Goal: Task Accomplishment & Management: Manage account settings

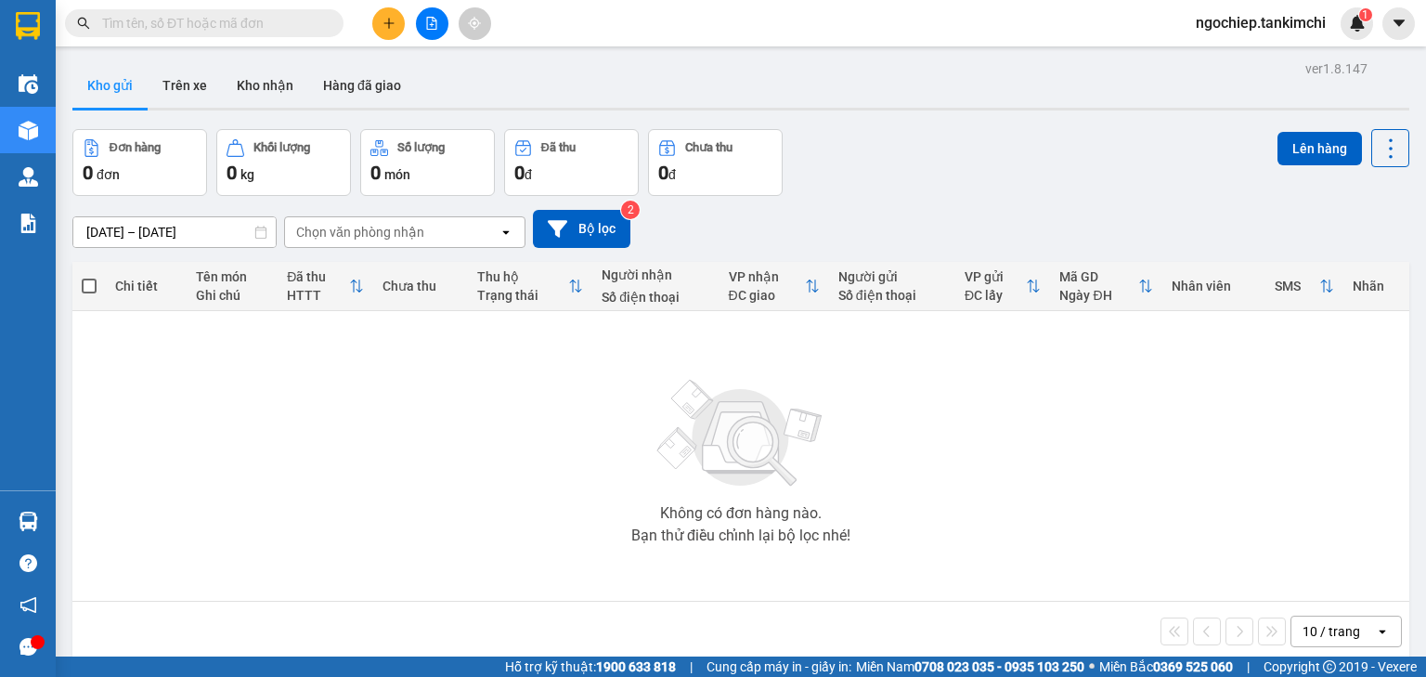
click at [195, 29] on input "text" at bounding box center [211, 23] width 219 height 20
paste input "0918749292"
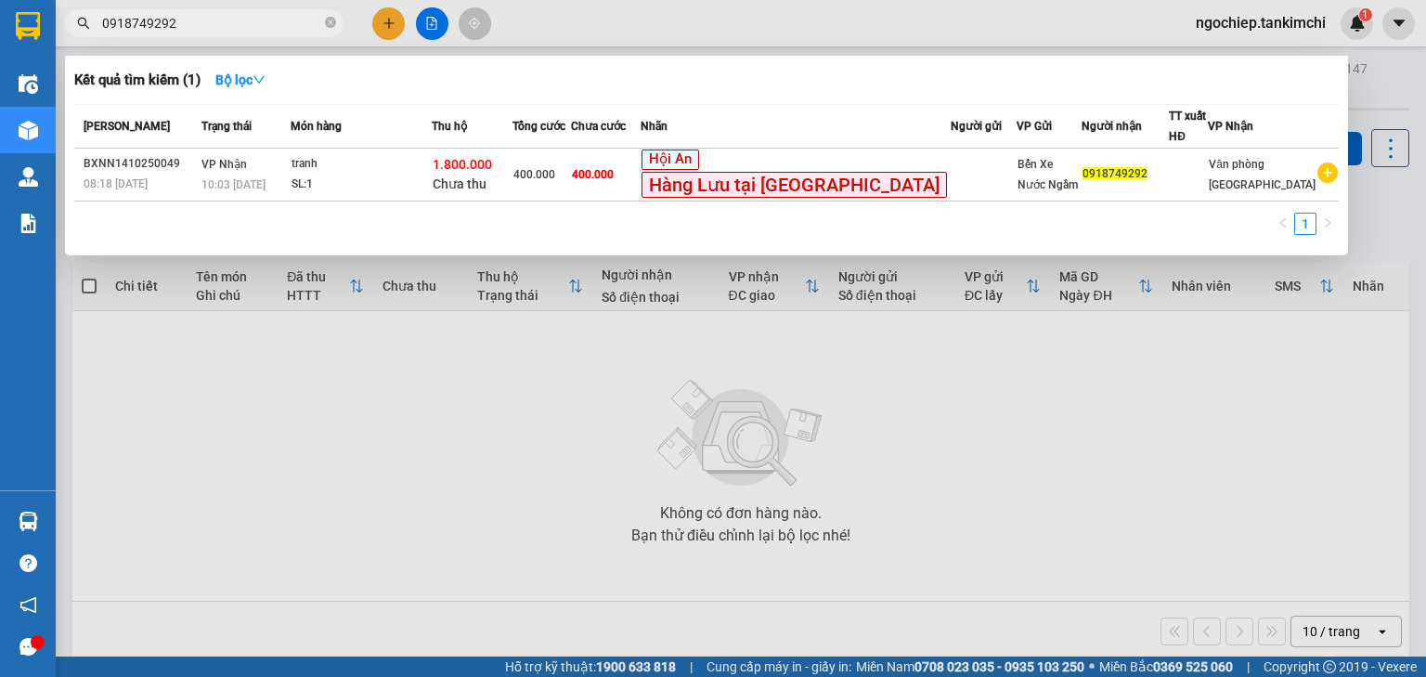
type input "0918749292"
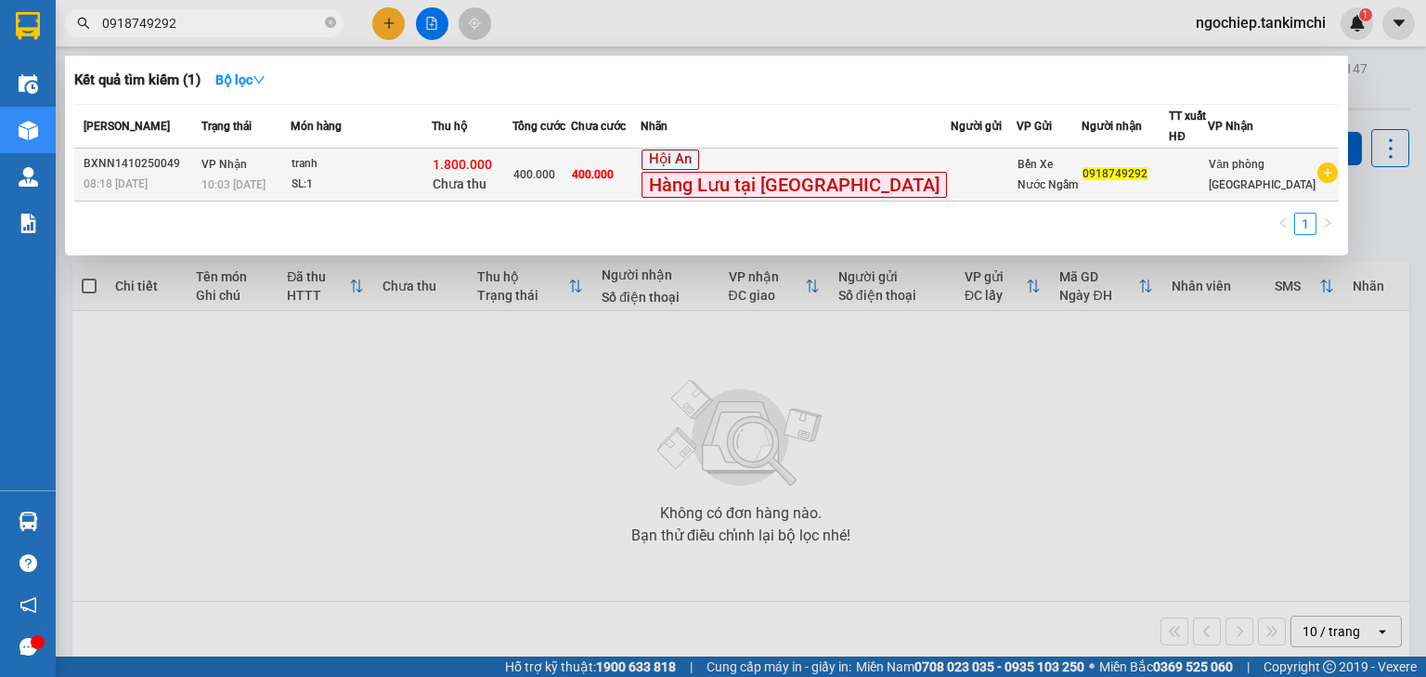
click at [510, 161] on div "1.800.000 Chưa thu" at bounding box center [471, 174] width 78 height 39
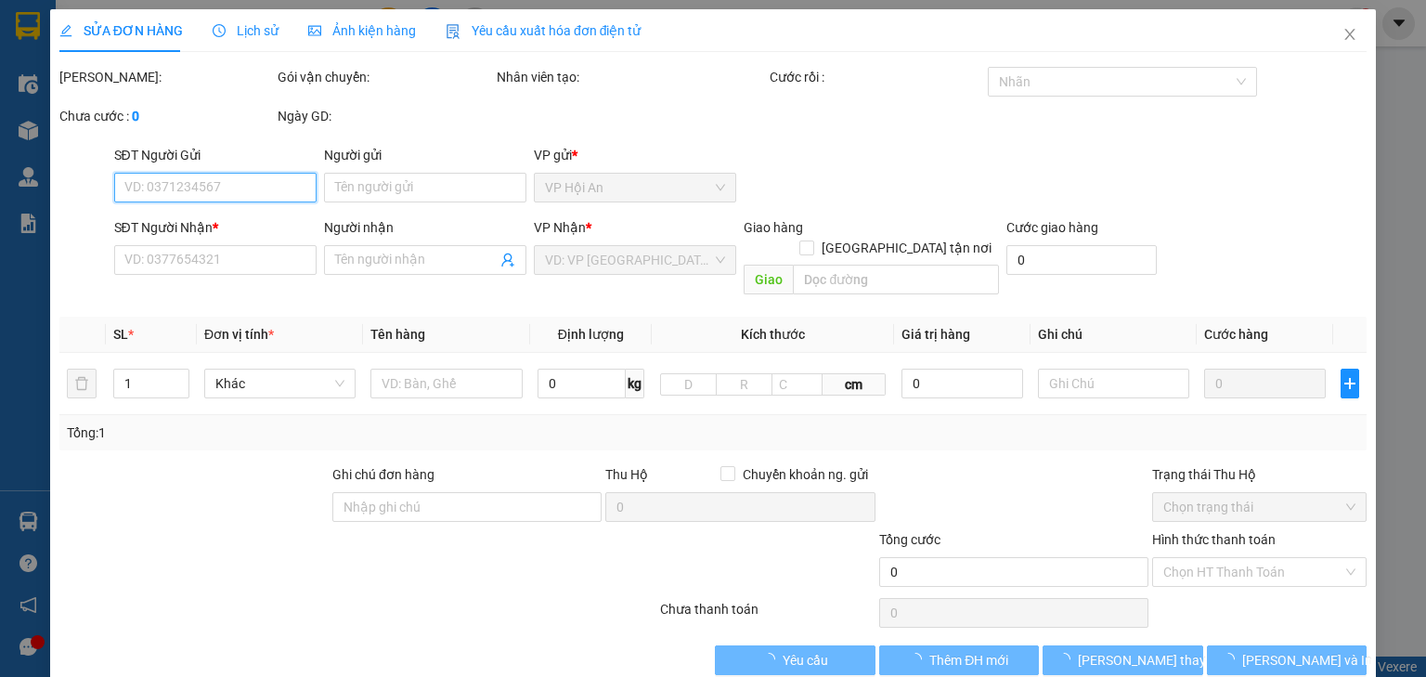
type input "0918749292"
type input "1.800.000"
type input "400.000"
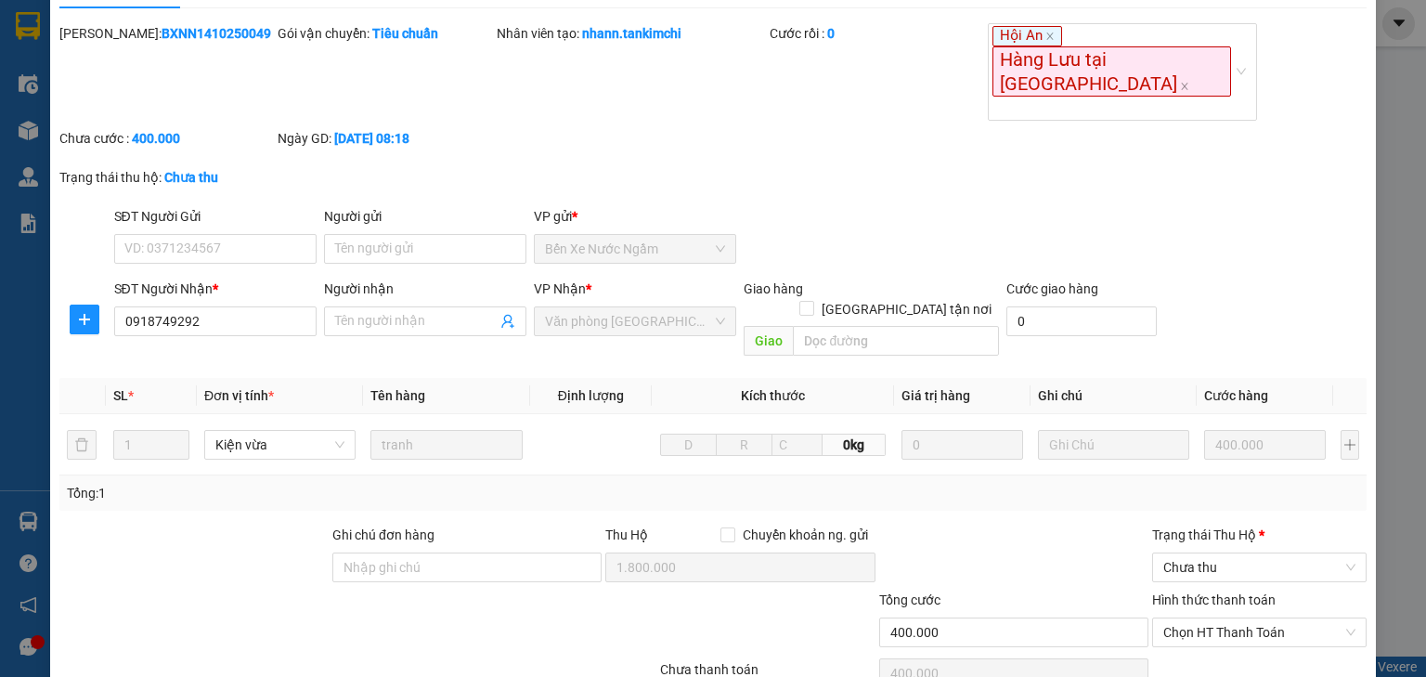
scroll to position [70, 0]
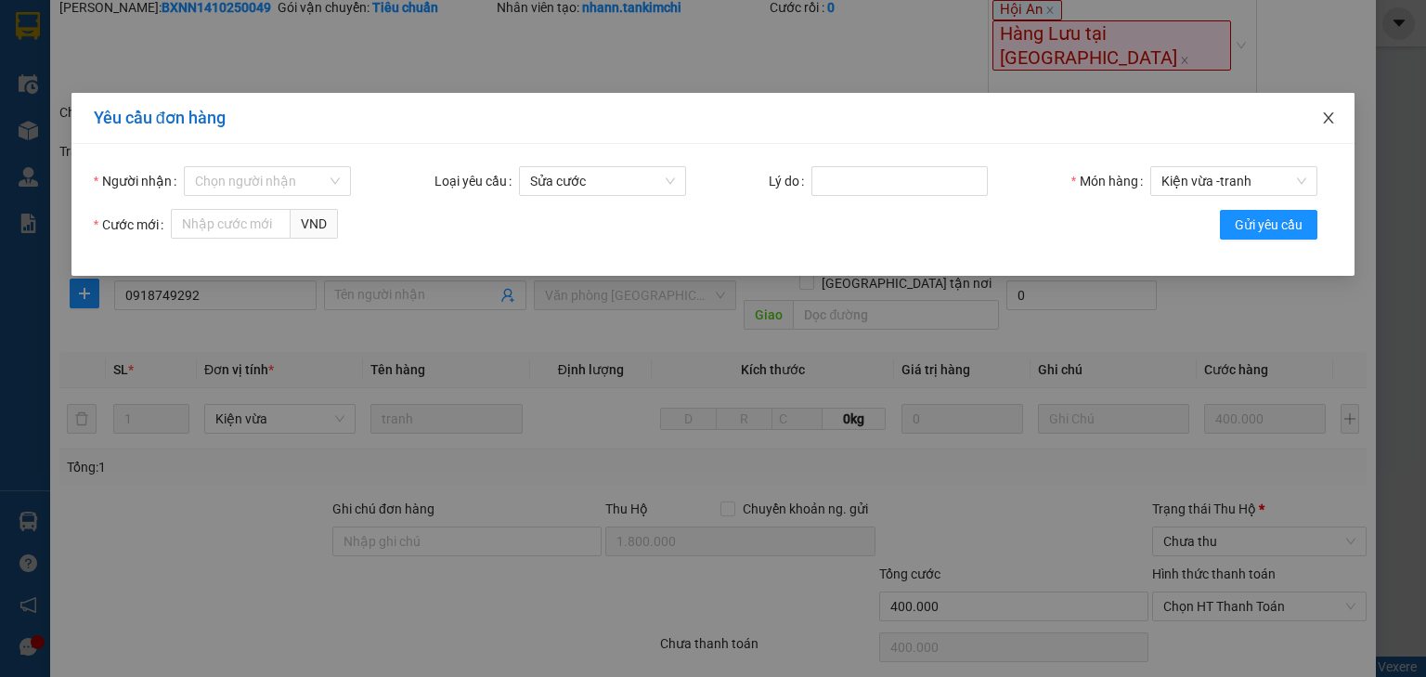
click at [1324, 117] on icon "close" at bounding box center [1328, 117] width 15 height 15
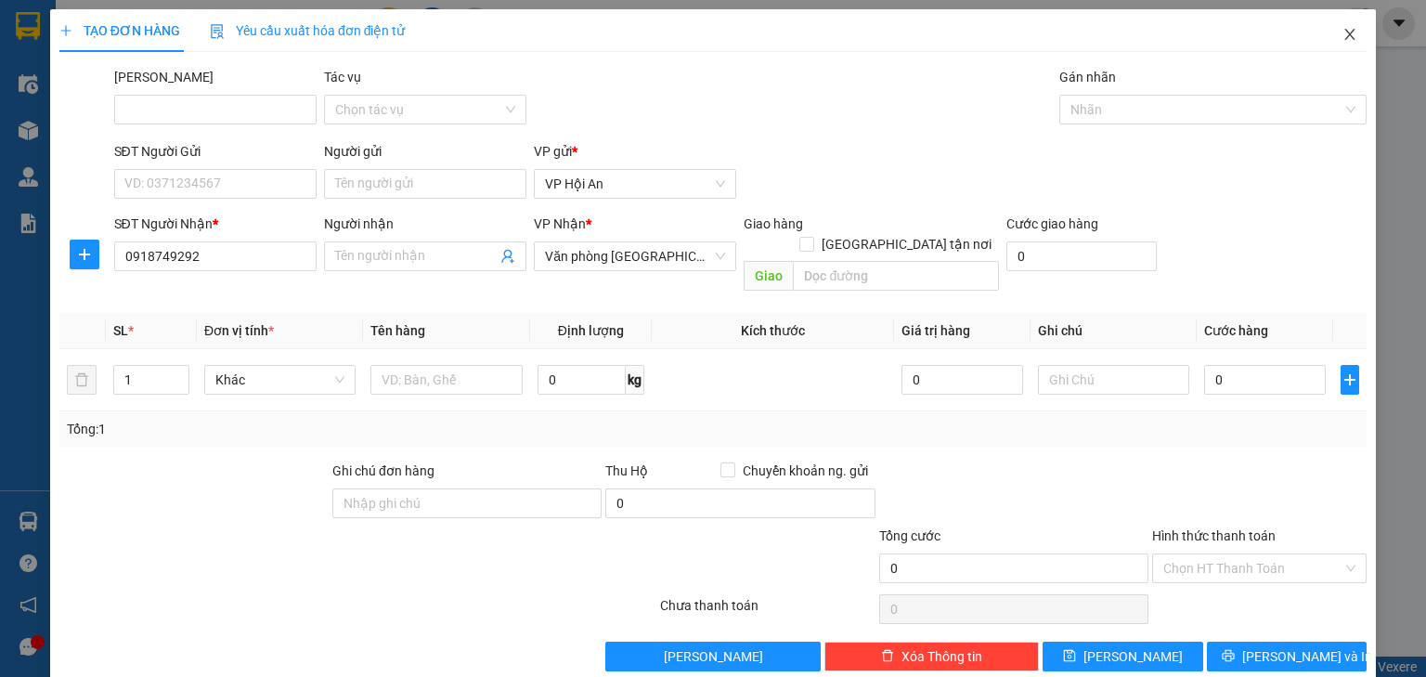
click at [1342, 37] on icon "close" at bounding box center [1349, 34] width 15 height 15
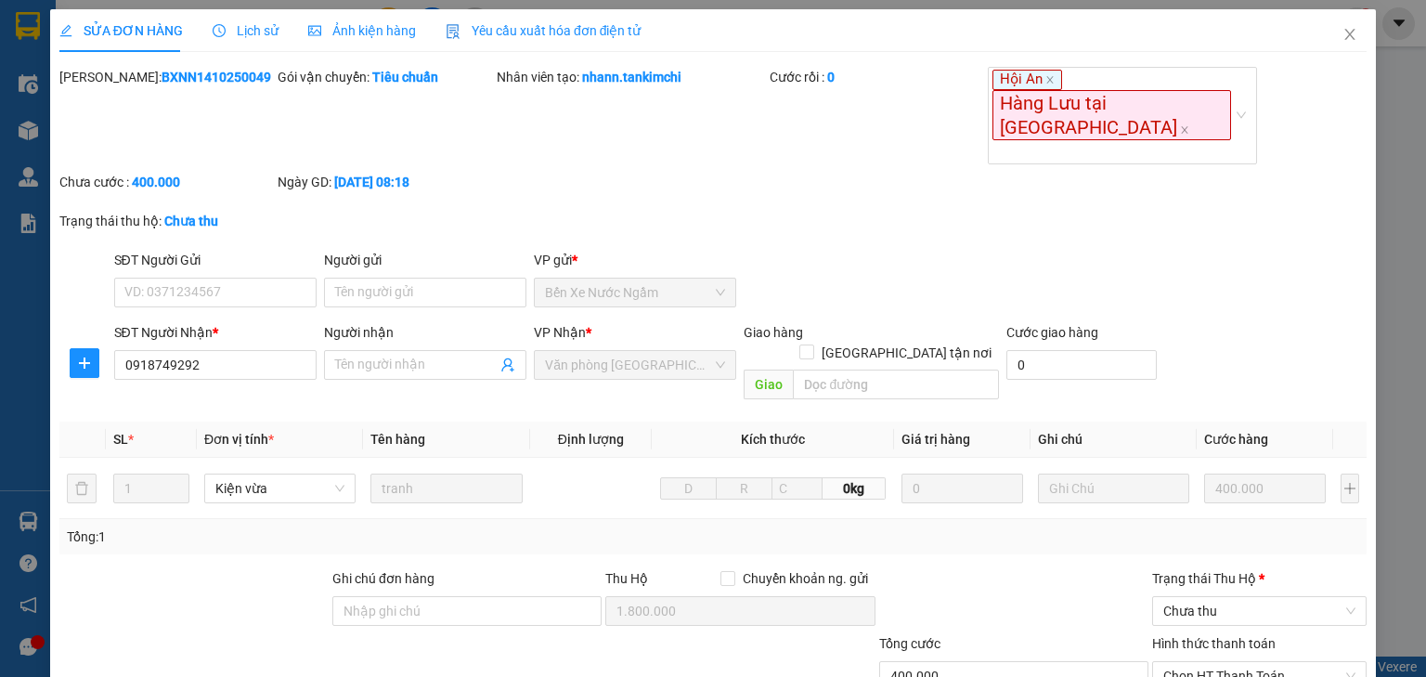
type input "0918749292"
type input "1.800.000"
type input "400.000"
click at [1342, 30] on icon "close" at bounding box center [1349, 34] width 15 height 15
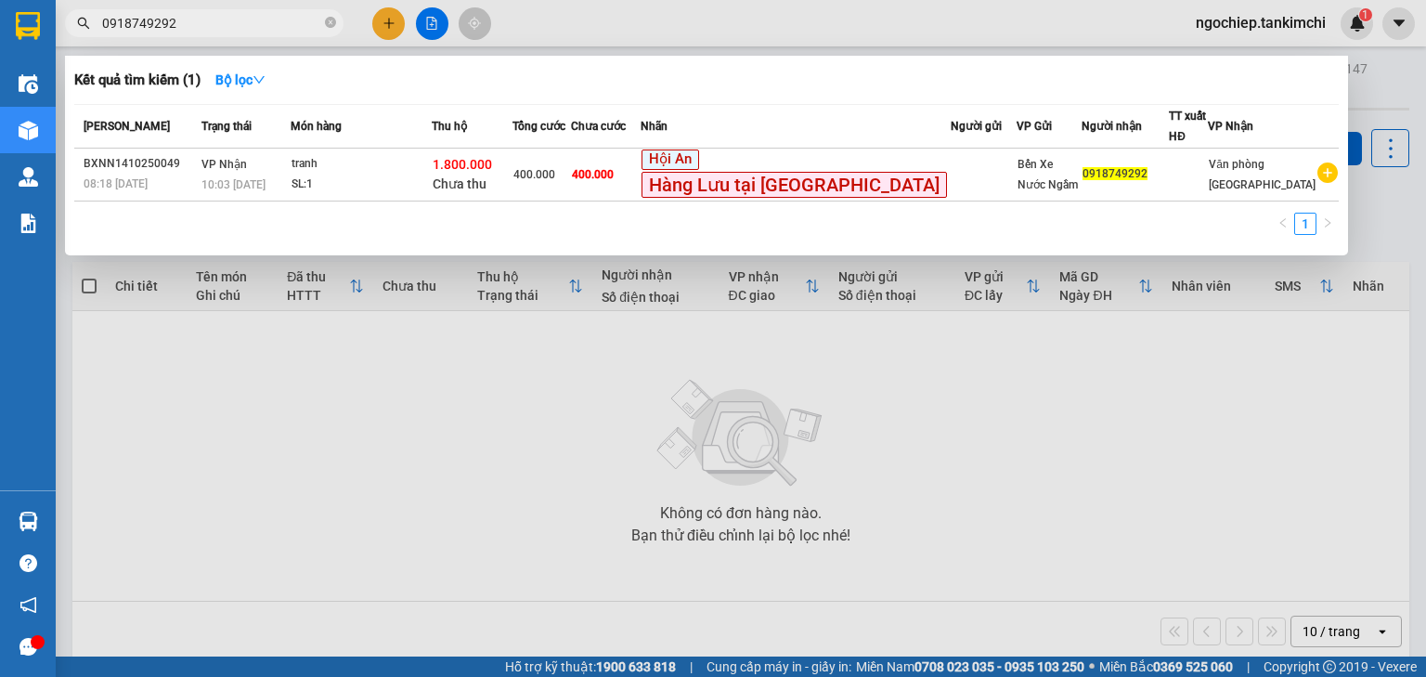
click at [215, 20] on input "0918749292" at bounding box center [211, 23] width 219 height 20
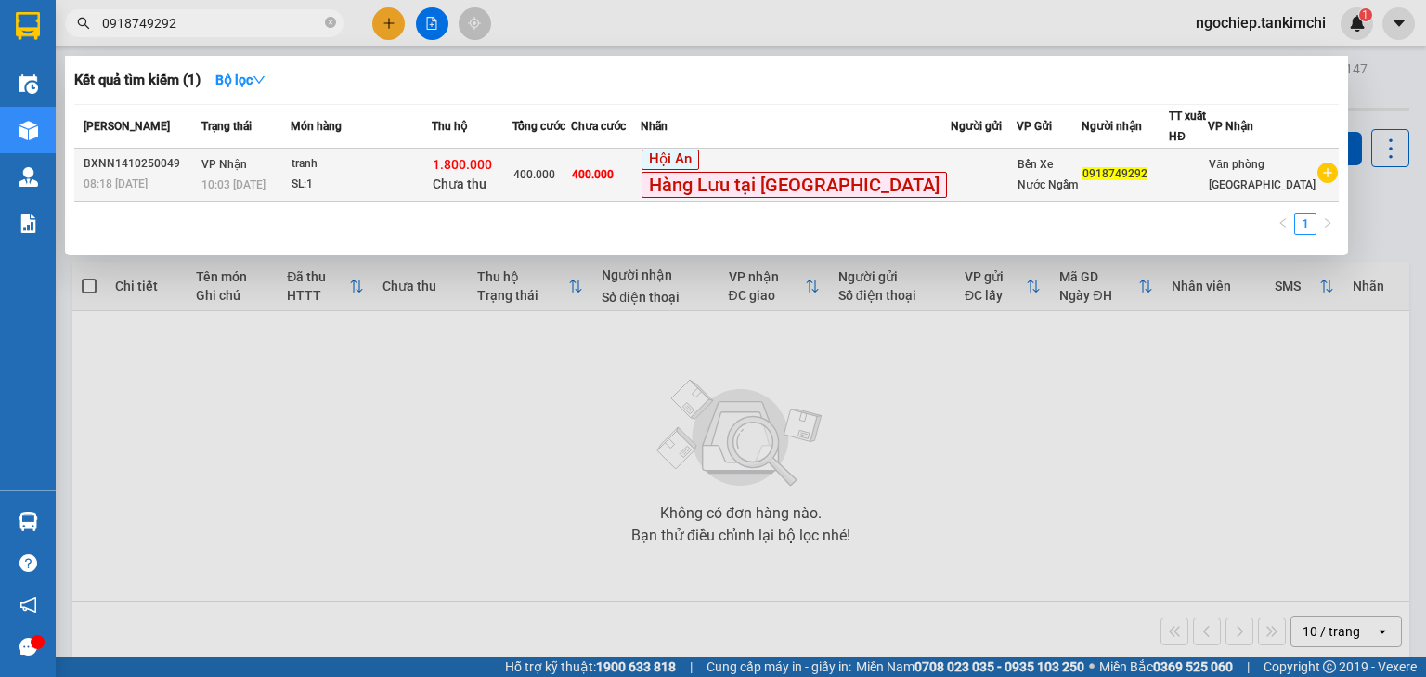
click at [613, 171] on span "400.000" at bounding box center [593, 174] width 42 height 13
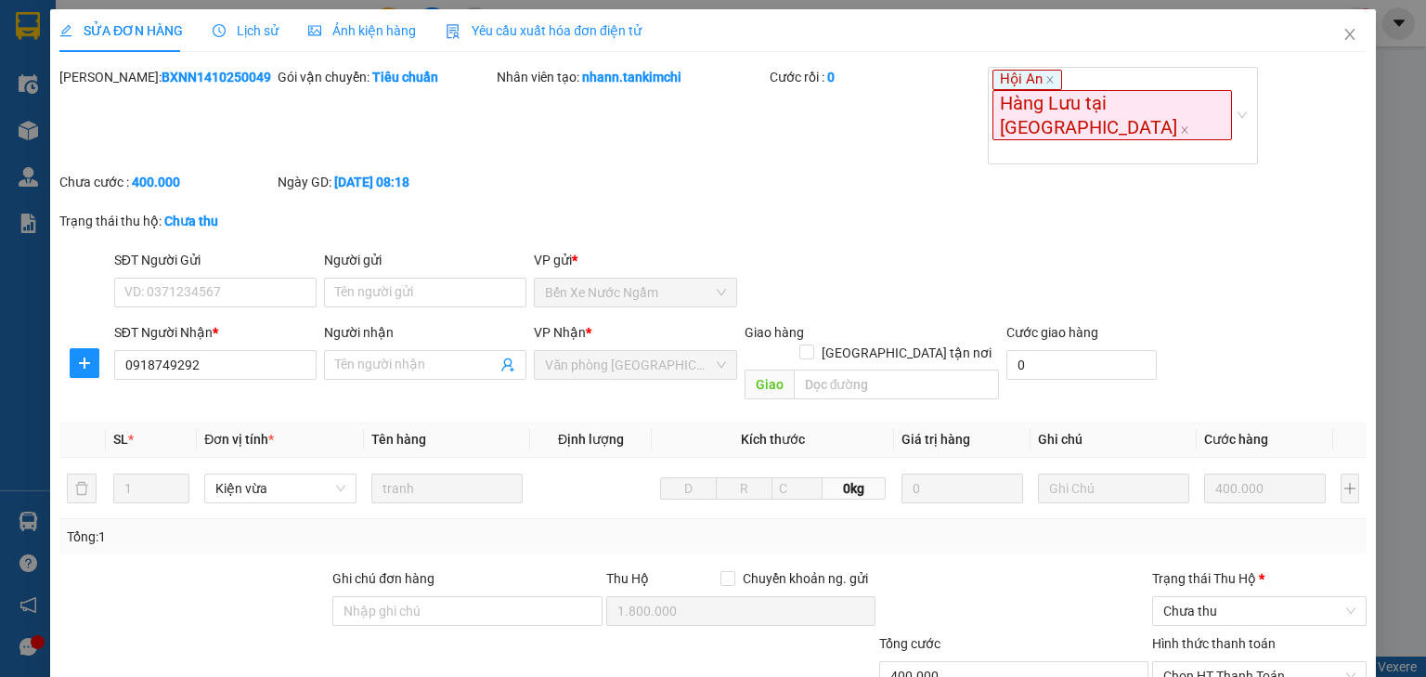
type input "0918749292"
type input "1.800.000"
type input "400.000"
click at [119, 34] on span "SỬA ĐƠN HÀNG" at bounding box center [120, 30] width 123 height 15
